Goal: Task Accomplishment & Management: Manage account settings

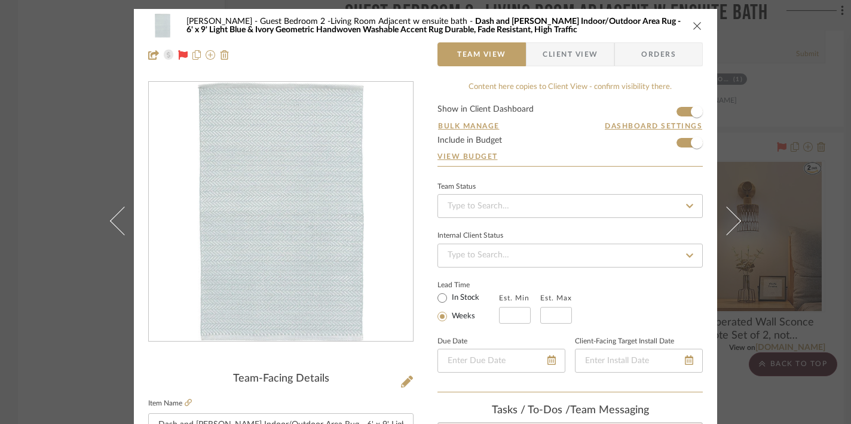
click at [693, 27] on icon "close" at bounding box center [698, 26] width 10 height 10
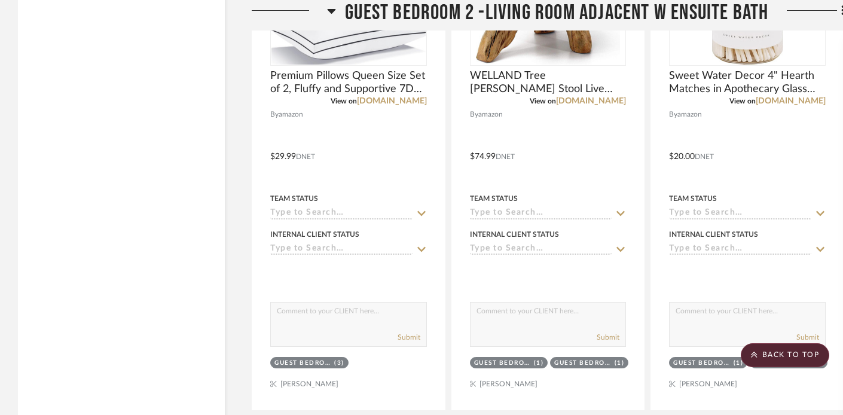
scroll to position [9157, 0]
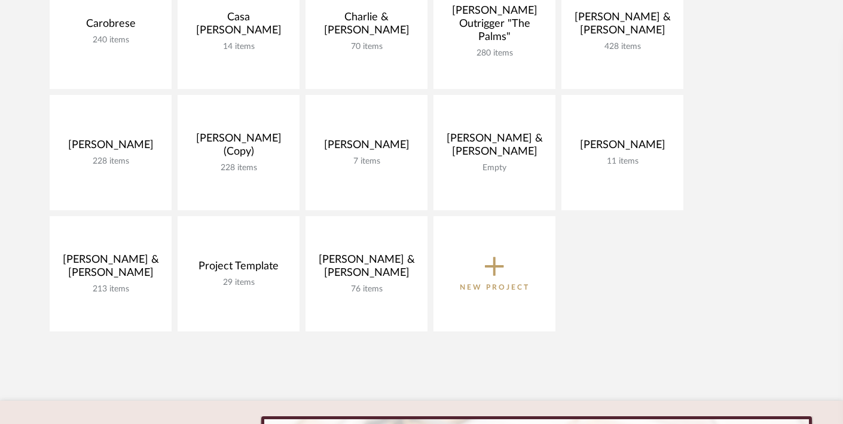
scroll to position [242, 0]
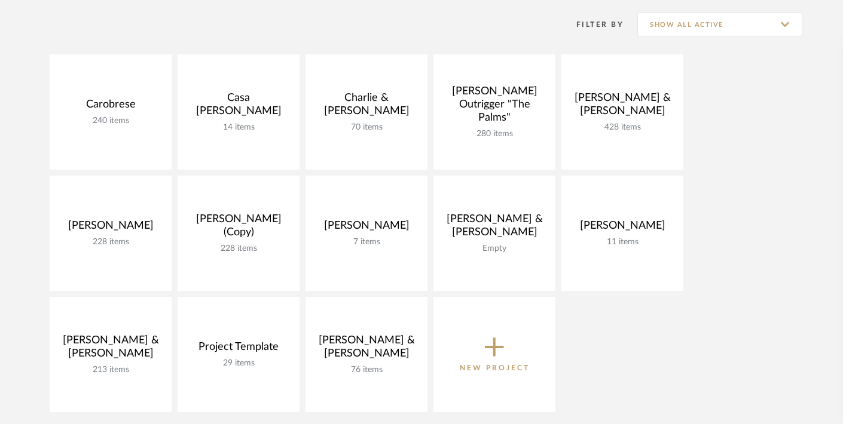
click at [684, 38] on div "Filter By Show All Active" at bounding box center [674, 25] width 255 height 30
click at [687, 29] on input "Show All Active" at bounding box center [719, 25] width 165 height 24
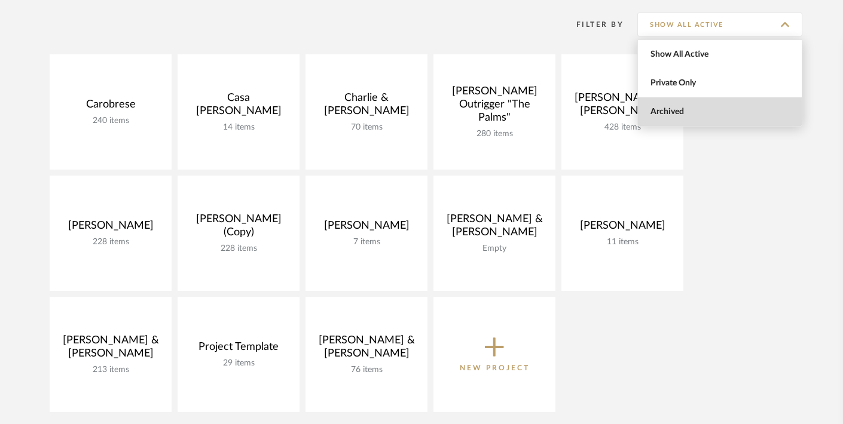
click at [666, 108] on span "Archived" at bounding box center [721, 112] width 142 height 10
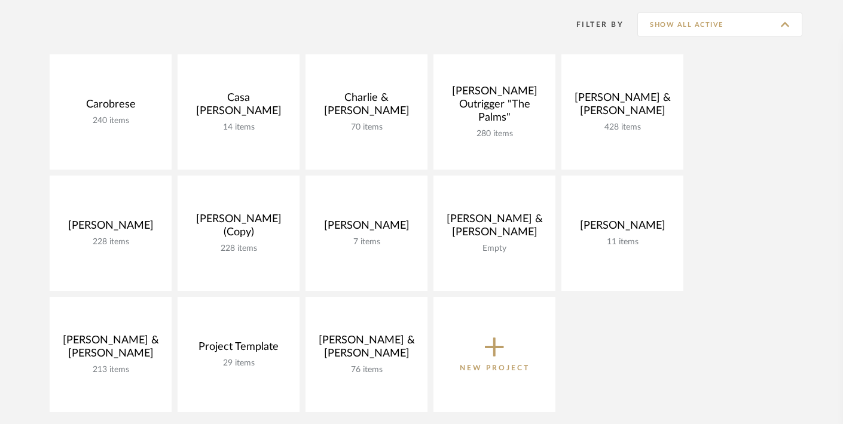
type input "Archived"
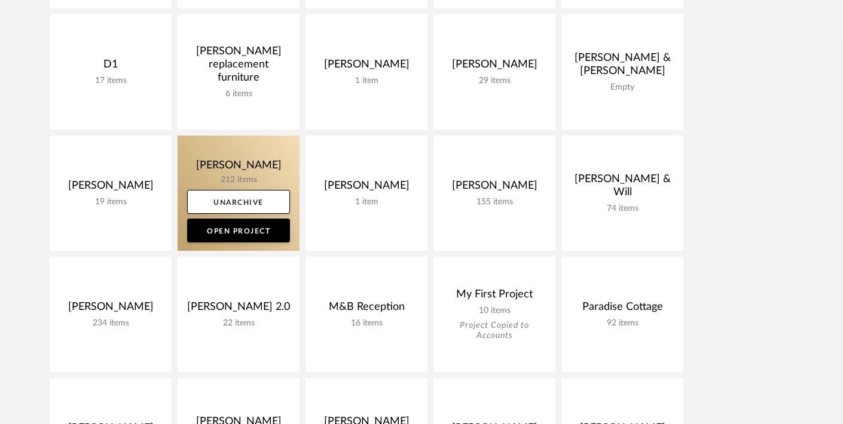
scroll to position [400, 0]
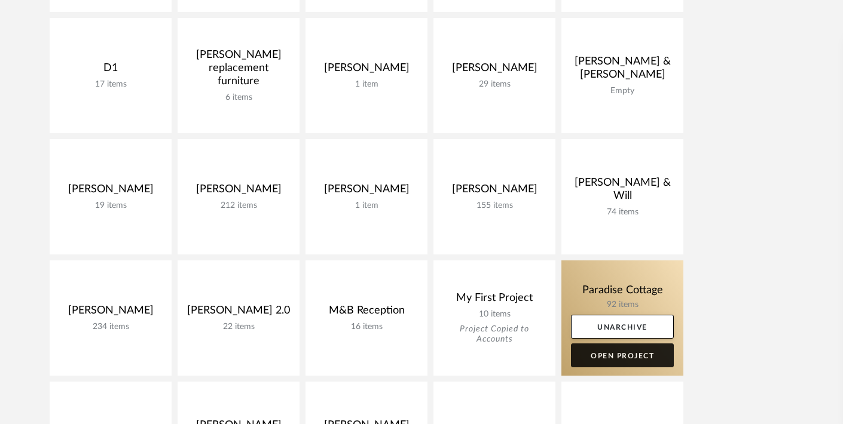
click at [635, 354] on link "Open Project" at bounding box center [622, 356] width 103 height 24
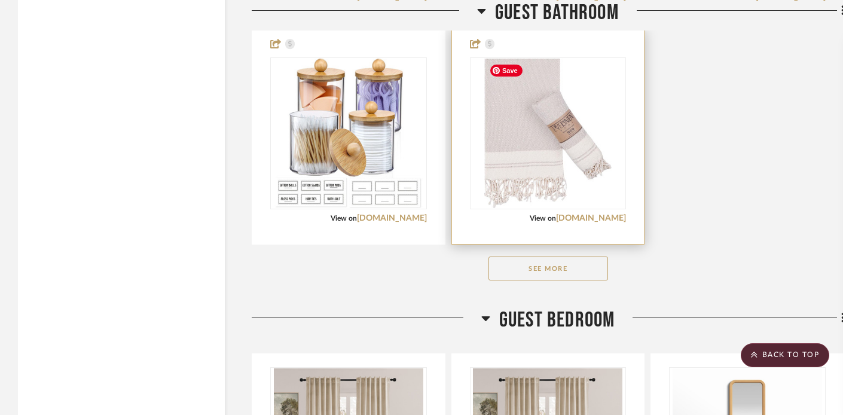
scroll to position [3260, 0]
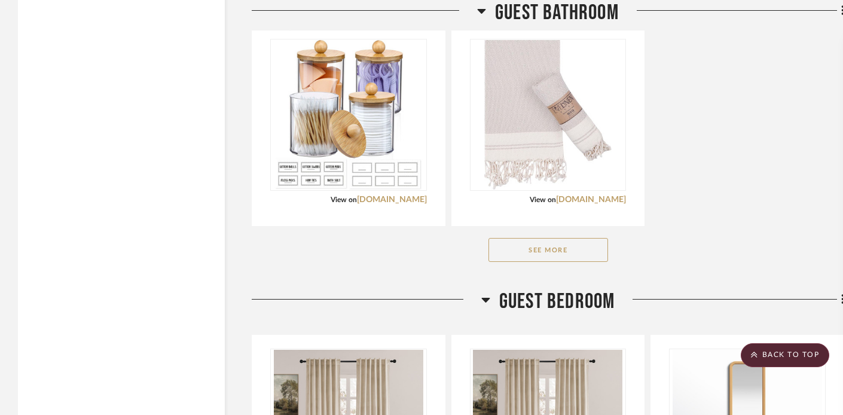
click at [542, 249] on button "See More" at bounding box center [548, 250] width 120 height 24
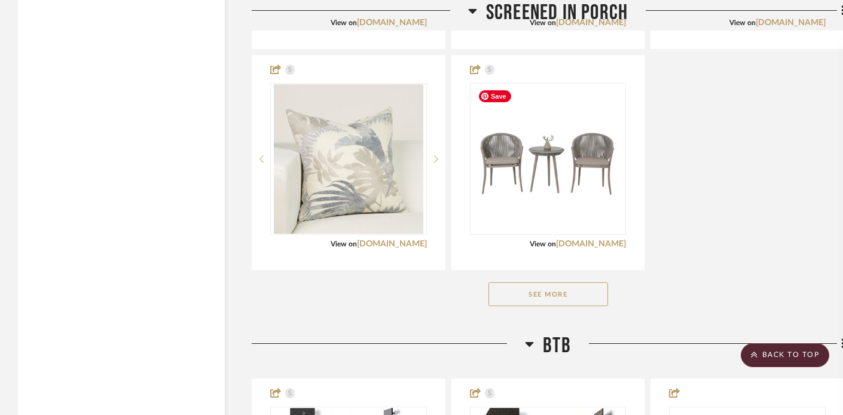
scroll to position [5439, 0]
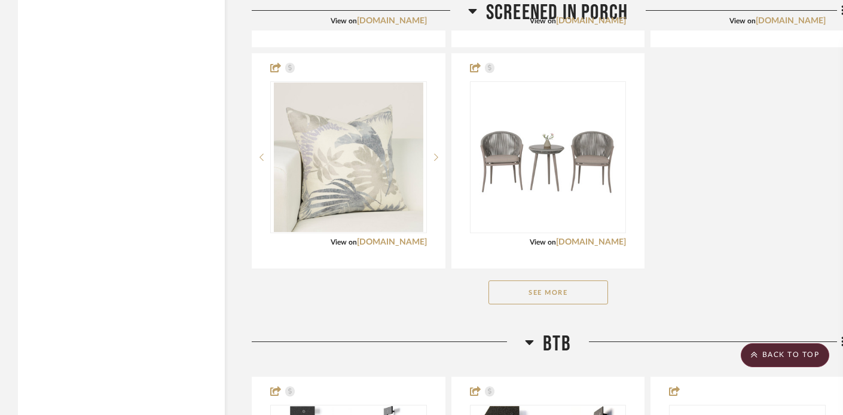
click at [519, 297] on button "See More" at bounding box center [548, 292] width 120 height 24
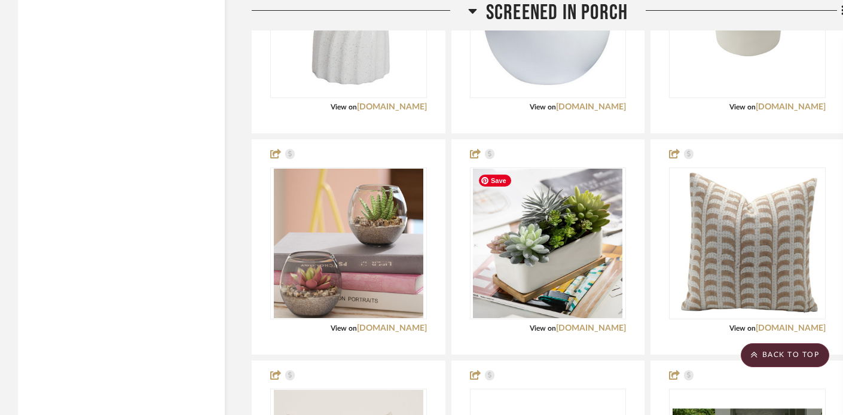
scroll to position [5423, 0]
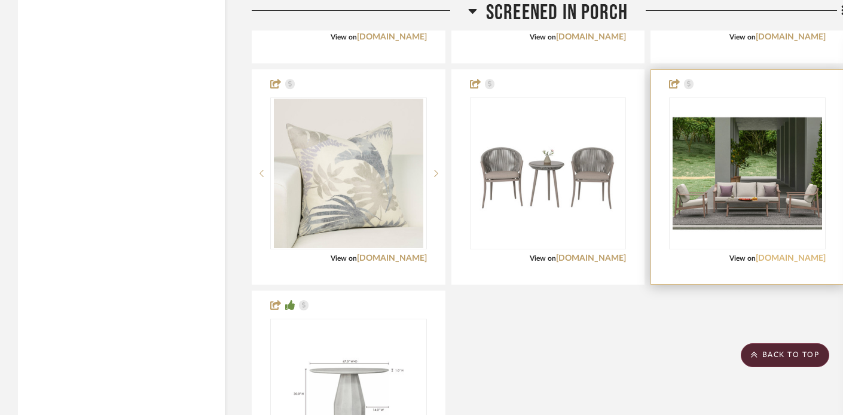
click at [787, 255] on link "[DOMAIN_NAME]" at bounding box center [791, 258] width 70 height 8
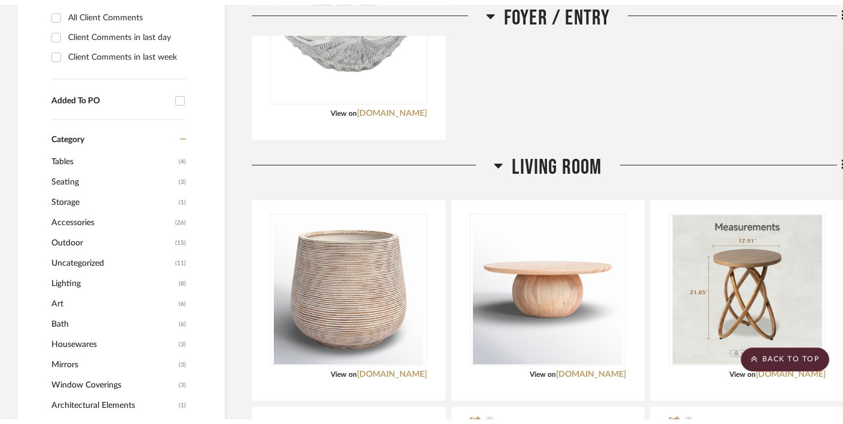
scroll to position [0, 0]
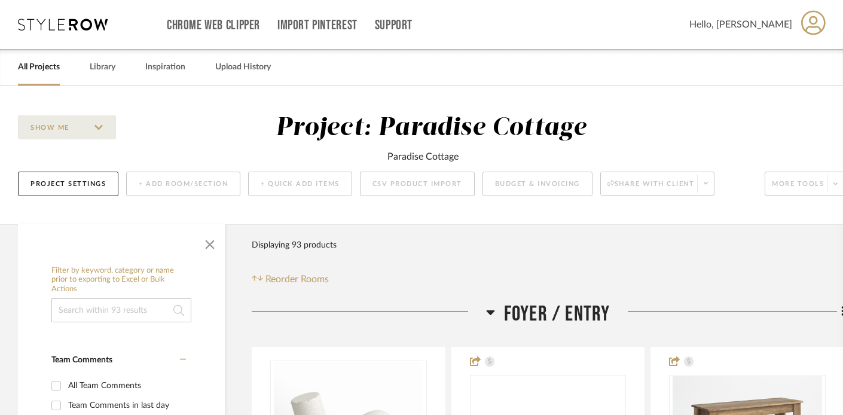
click at [39, 72] on link "All Projects" at bounding box center [39, 67] width 42 height 16
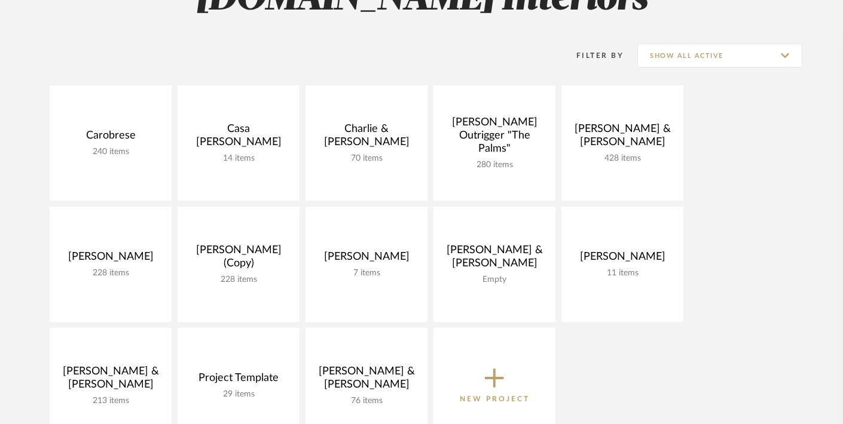
scroll to position [218, 0]
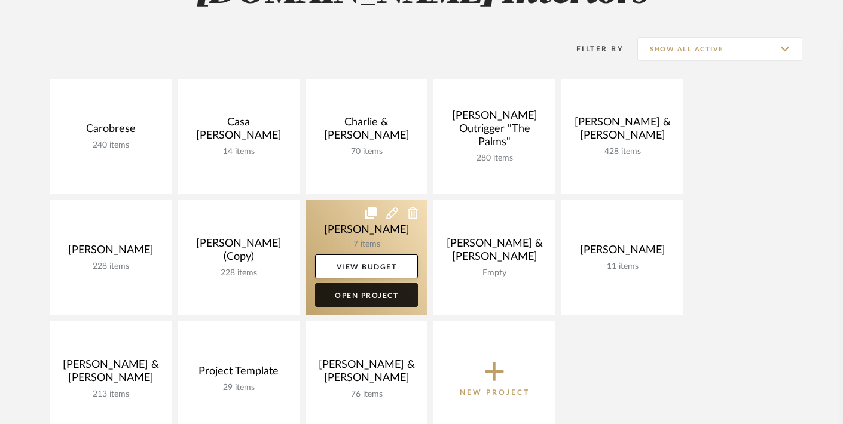
click at [354, 294] on link "Open Project" at bounding box center [366, 295] width 103 height 24
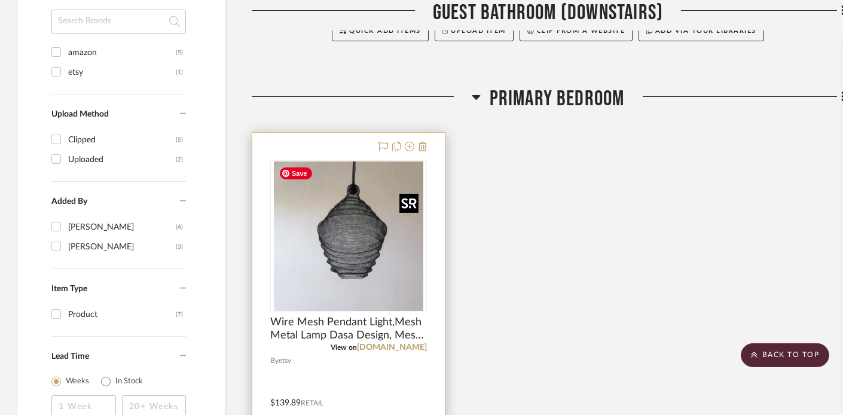
scroll to position [795, 0]
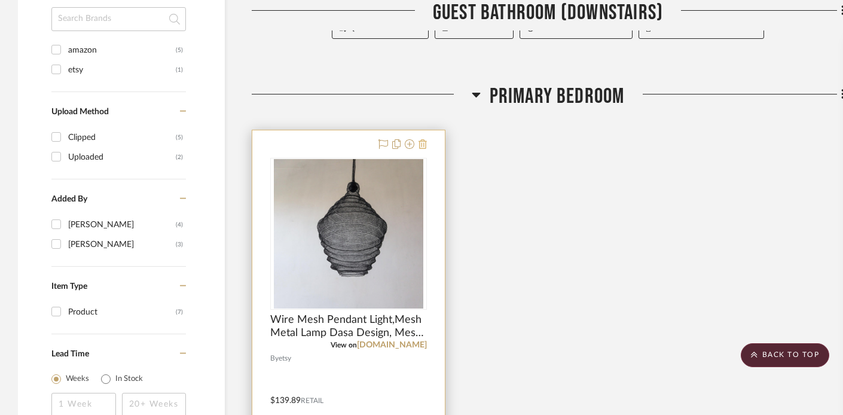
click at [426, 143] on icon at bounding box center [422, 144] width 8 height 10
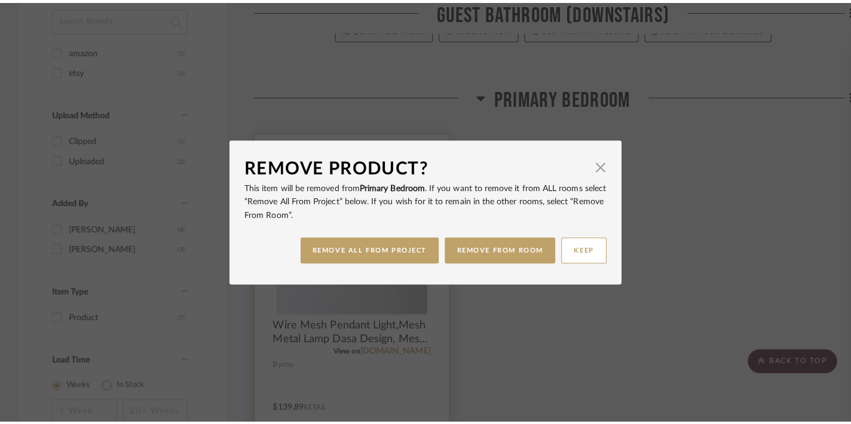
scroll to position [0, 0]
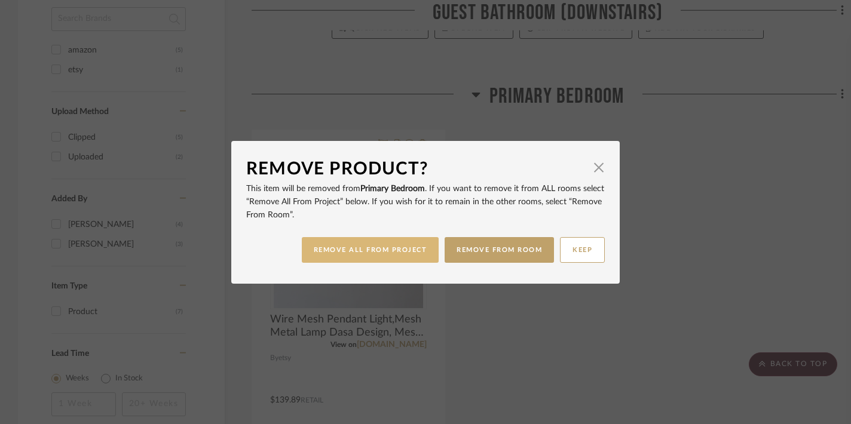
click at [394, 248] on button "REMOVE ALL FROM PROJECT" at bounding box center [370, 250] width 137 height 26
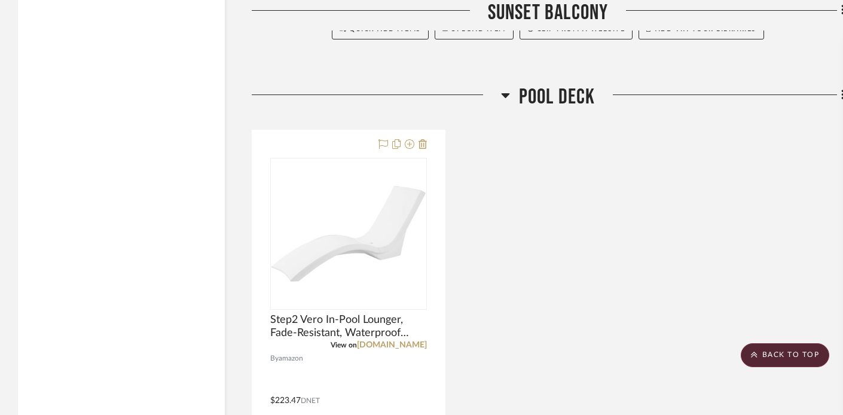
scroll to position [2577, 0]
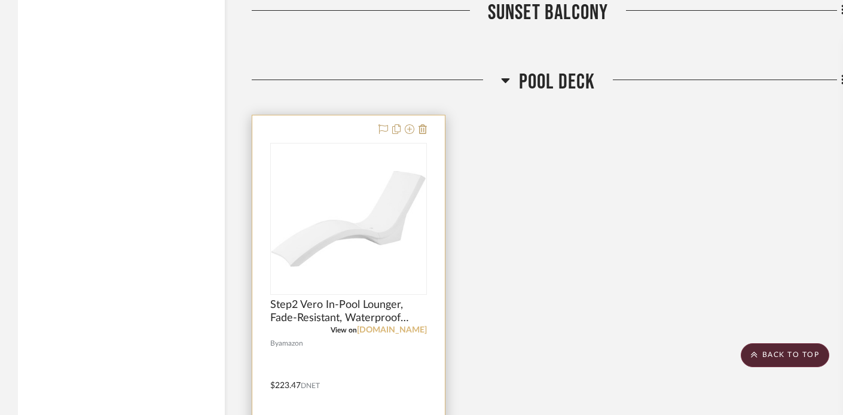
click at [383, 326] on link "[DOMAIN_NAME]" at bounding box center [392, 330] width 70 height 8
